Goal: Information Seeking & Learning: Learn about a topic

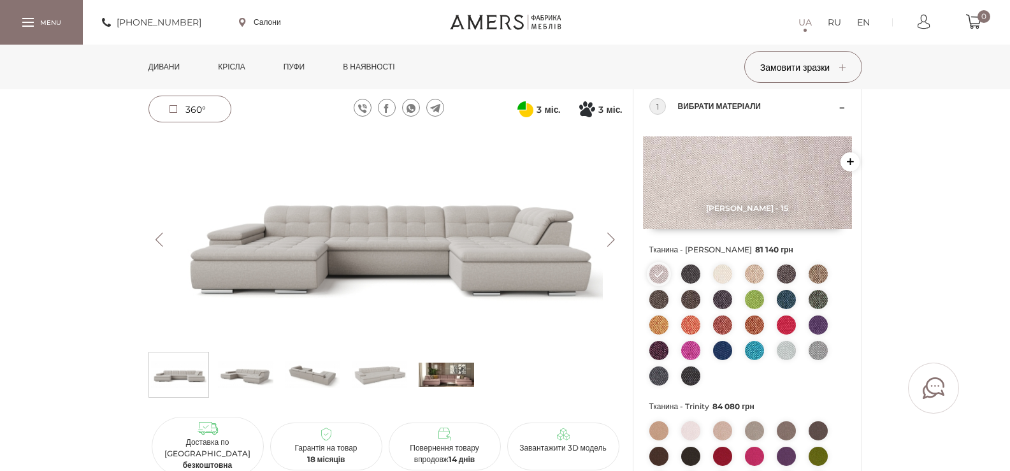
scroll to position [89, 0]
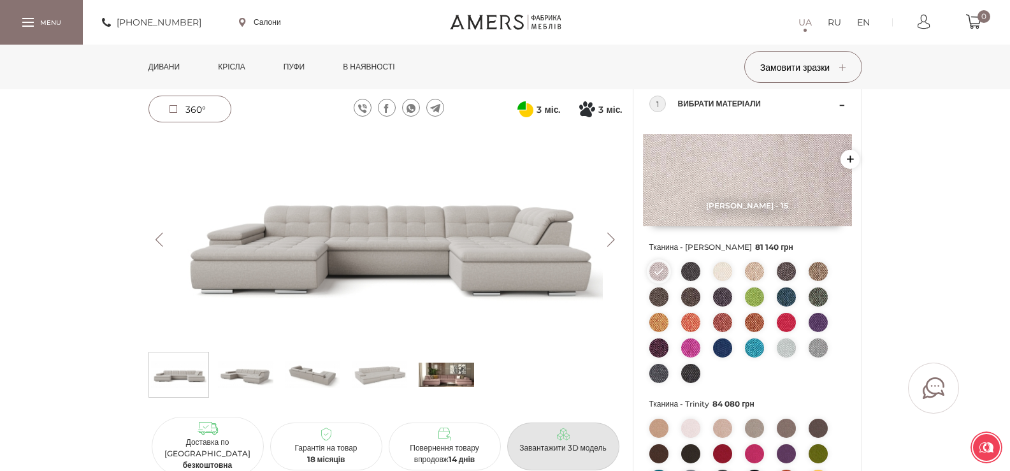
click at [569, 442] on p "Завантажити 3D модель" at bounding box center [563, 447] width 102 height 11
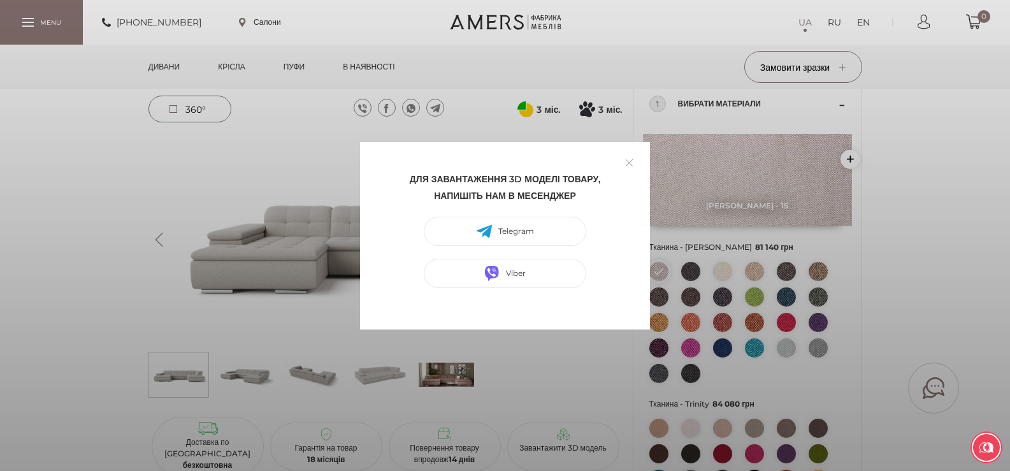
click at [631, 164] on link at bounding box center [630, 163] width 20 height 20
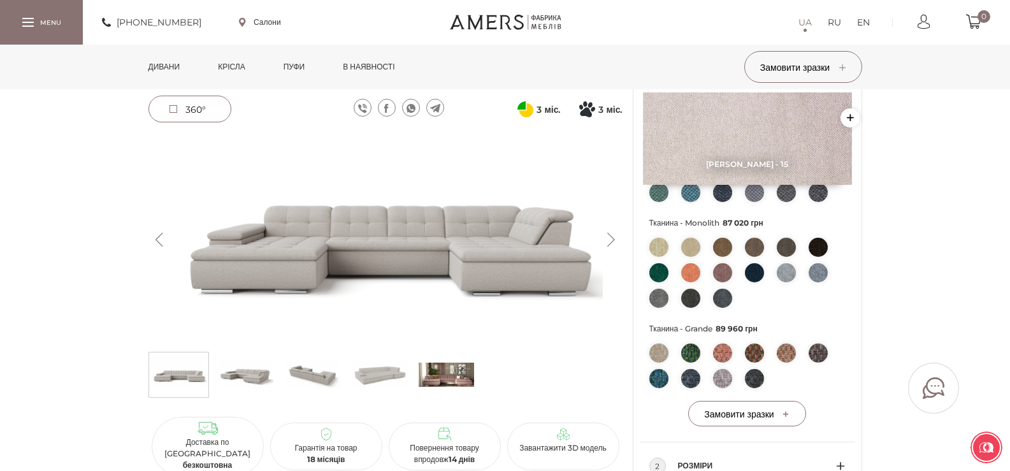
scroll to position [468, 0]
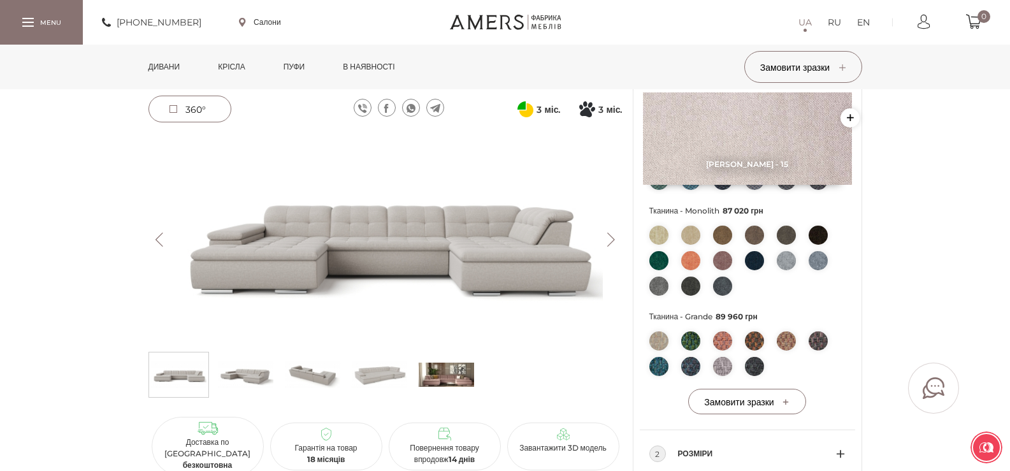
click at [706, 456] on span "Розміри" at bounding box center [757, 453] width 158 height 15
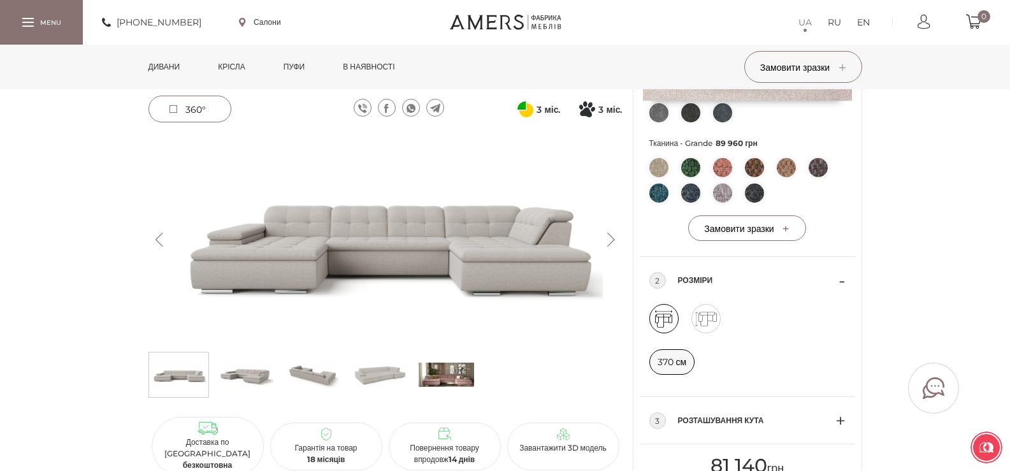
scroll to position [655, 0]
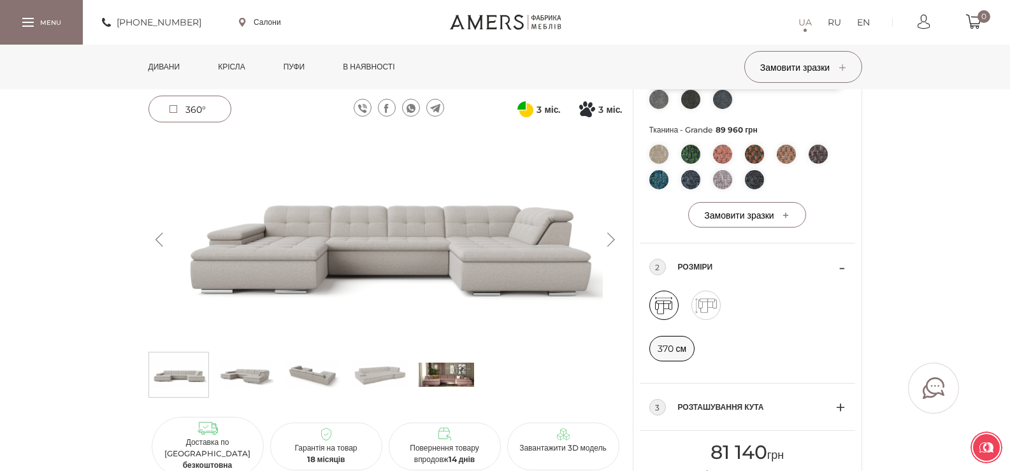
click at [699, 310] on icon at bounding box center [706, 305] width 29 height 29
click at [663, 310] on icon at bounding box center [663, 305] width 29 height 29
click at [456, 375] on img at bounding box center [446, 375] width 55 height 38
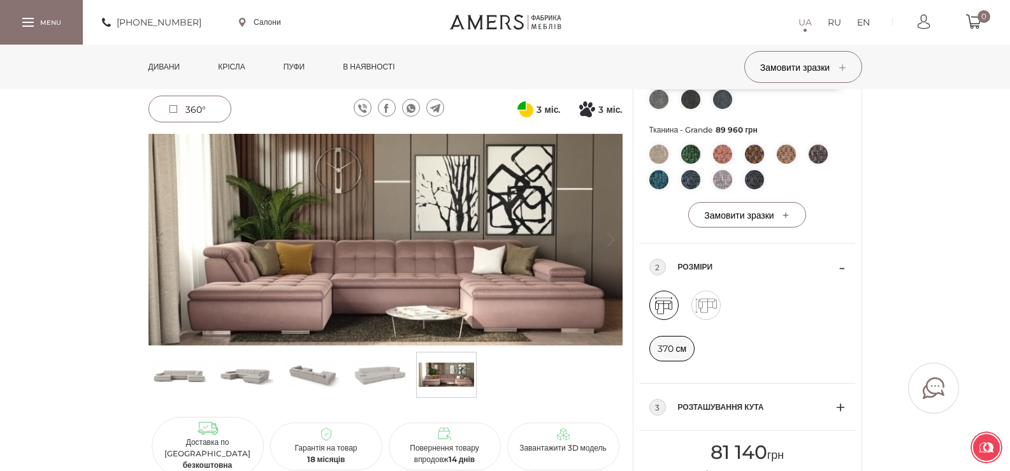
click at [388, 368] on img at bounding box center [379, 375] width 55 height 38
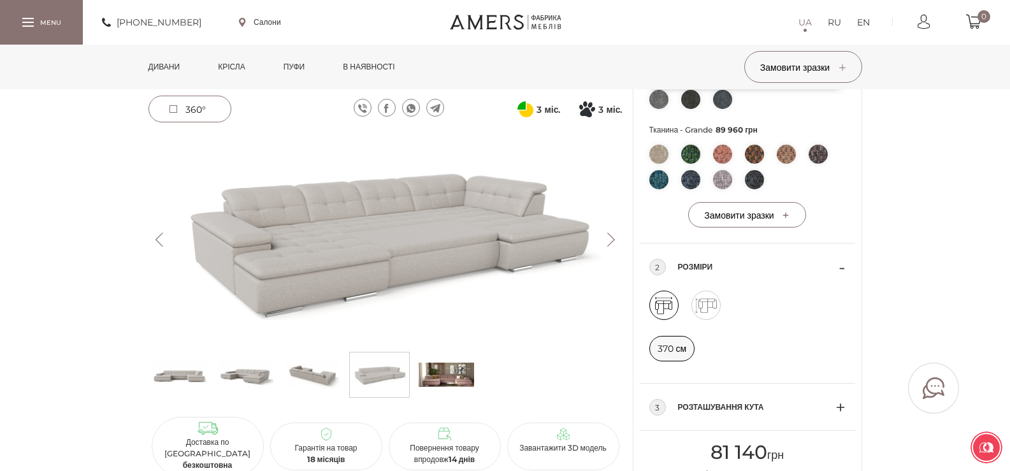
click at [435, 378] on img at bounding box center [446, 375] width 55 height 38
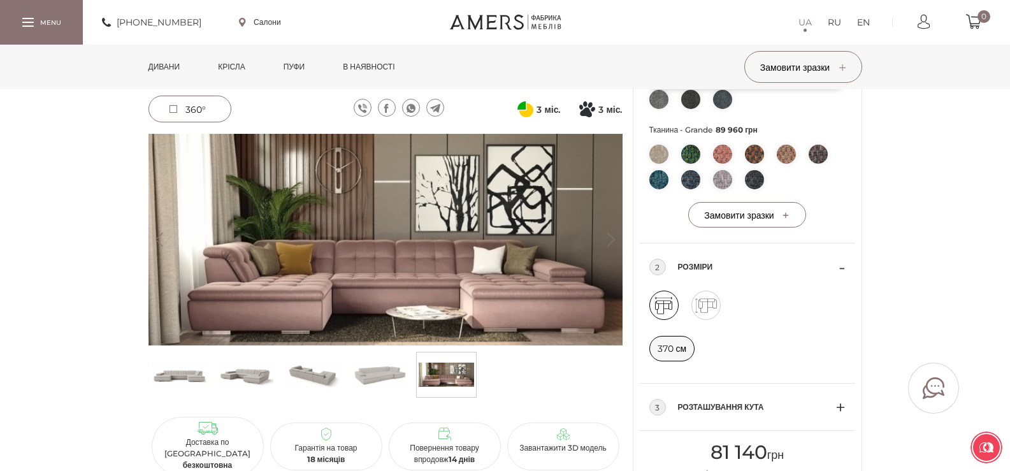
click at [389, 377] on img at bounding box center [379, 375] width 55 height 38
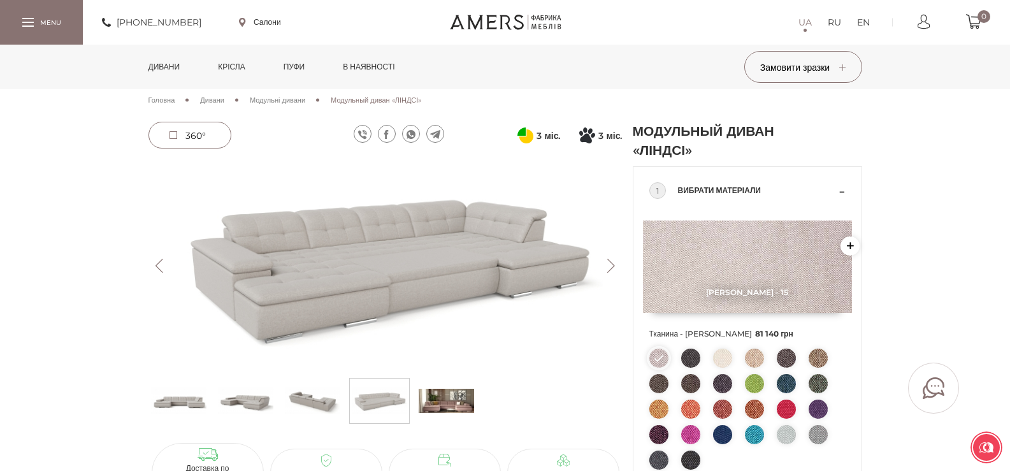
scroll to position [0, 0]
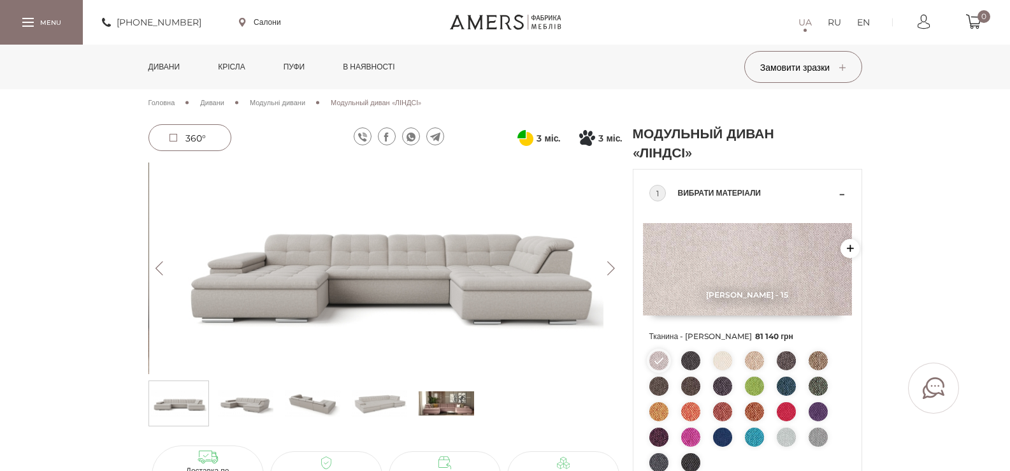
click at [537, 329] on img at bounding box center [386, 269] width 474 height 212
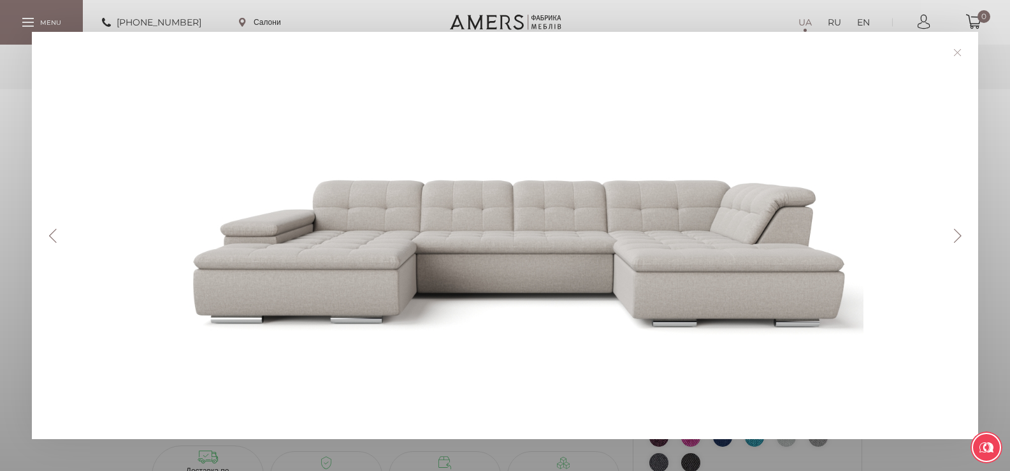
click at [958, 236] on button "Next" at bounding box center [957, 236] width 22 height 14
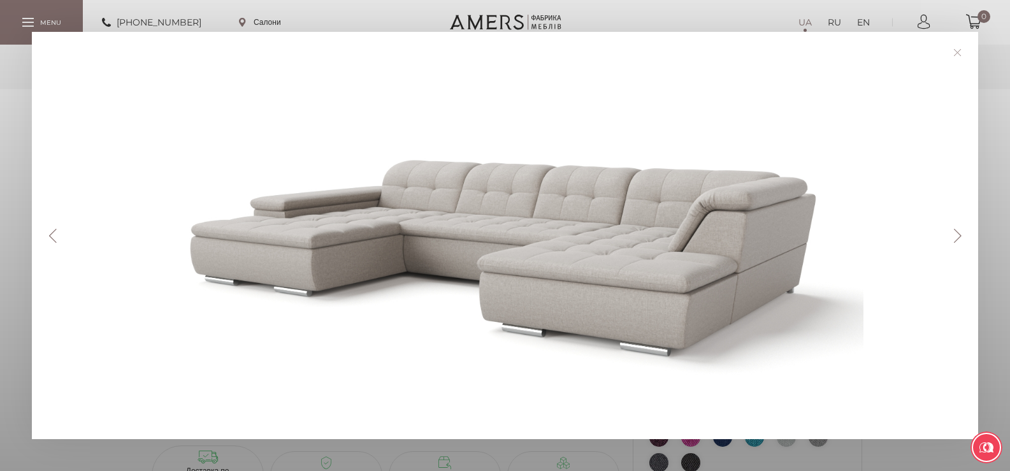
click at [958, 236] on button "Next" at bounding box center [957, 236] width 22 height 14
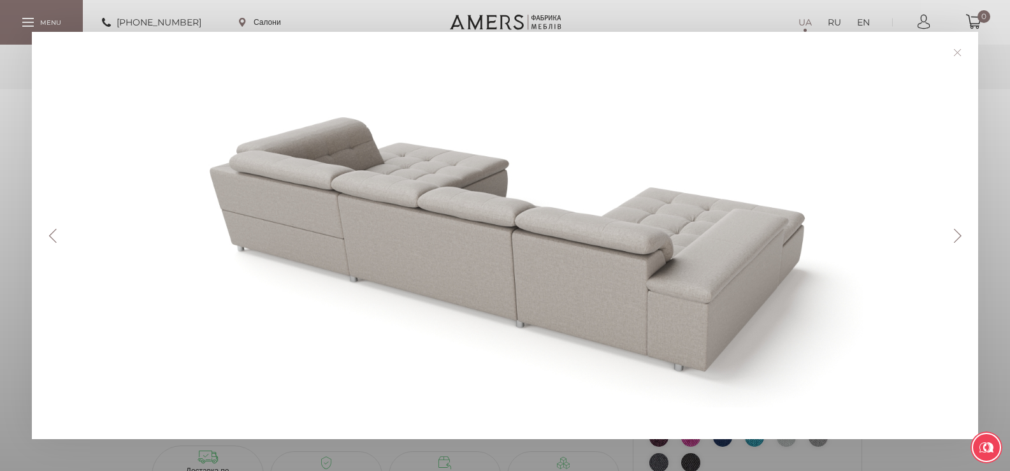
click at [958, 236] on button "Next" at bounding box center [957, 236] width 22 height 14
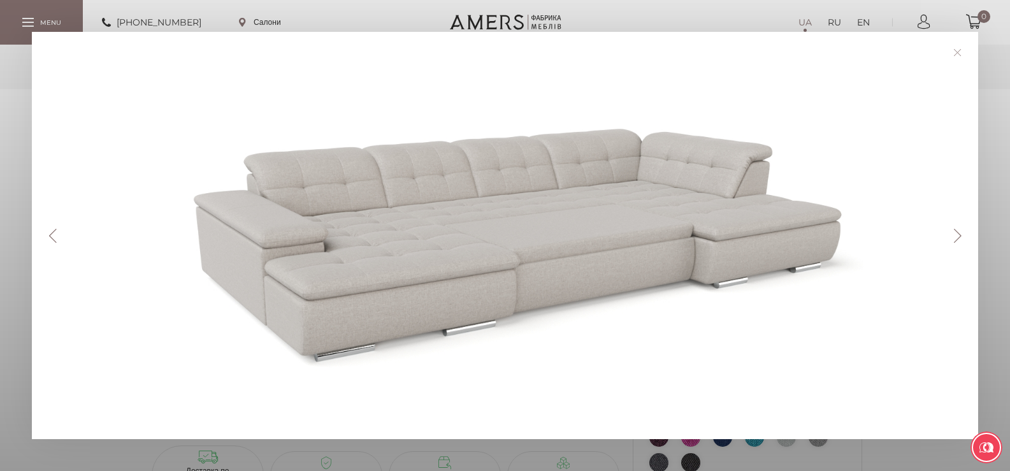
click at [958, 236] on button "Next" at bounding box center [957, 236] width 22 height 14
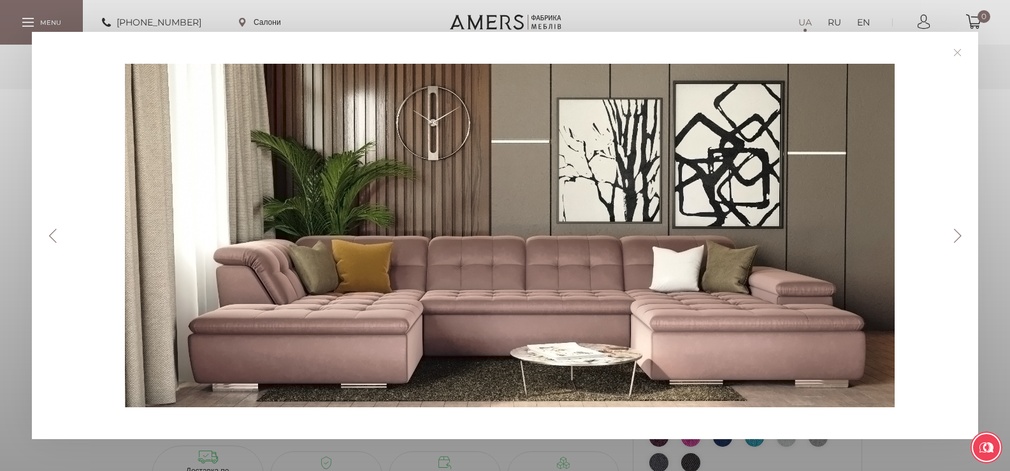
click at [847, 235] on div at bounding box center [510, 236] width 892 height 344
